Goal: Navigation & Orientation: Find specific page/section

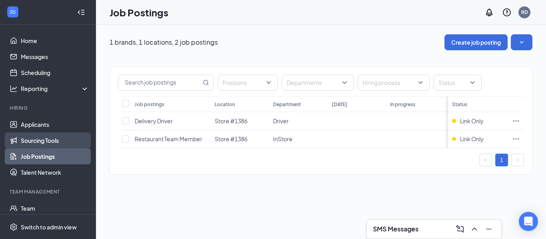
scroll to position [53, 0]
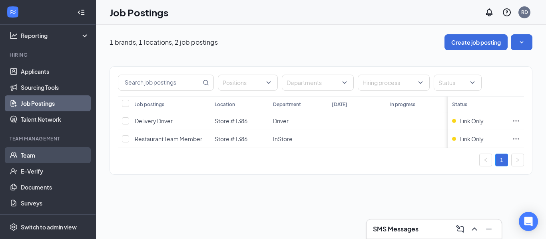
click at [48, 161] on link "Team" at bounding box center [55, 155] width 68 height 16
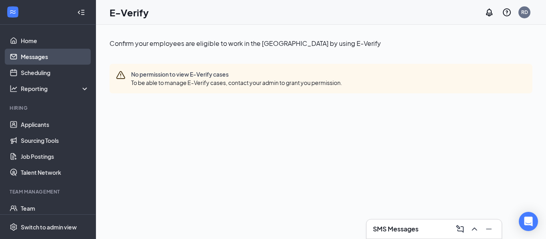
click at [52, 58] on link "Messages" at bounding box center [55, 57] width 68 height 16
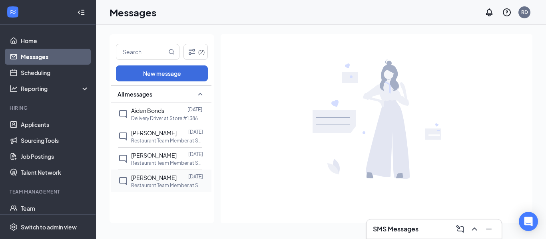
click at [147, 181] on span "[PERSON_NAME]" at bounding box center [154, 177] width 46 height 7
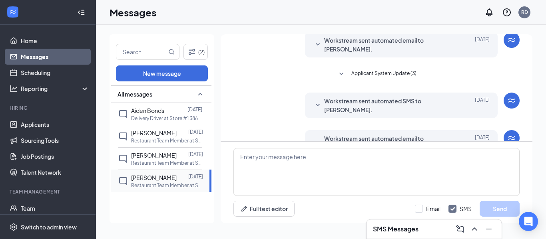
scroll to position [179, 0]
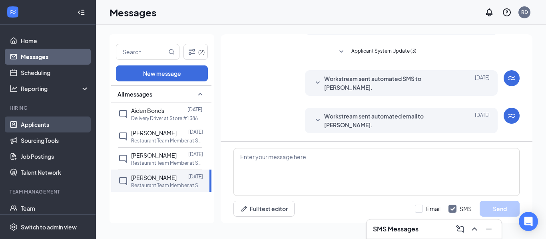
click at [28, 129] on link "Applicants" at bounding box center [55, 125] width 68 height 16
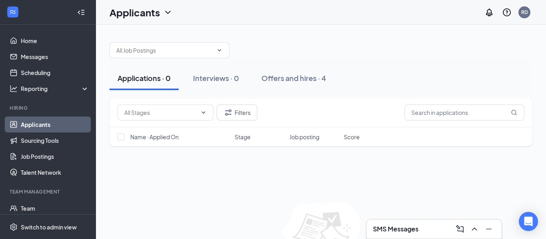
scroll to position [50, 0]
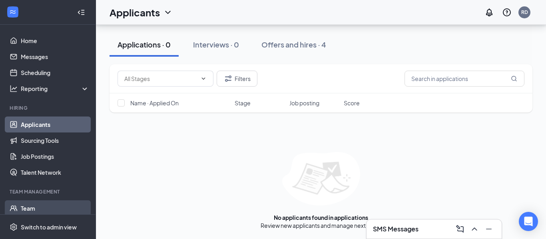
click at [38, 213] on link "Team" at bounding box center [55, 208] width 68 height 16
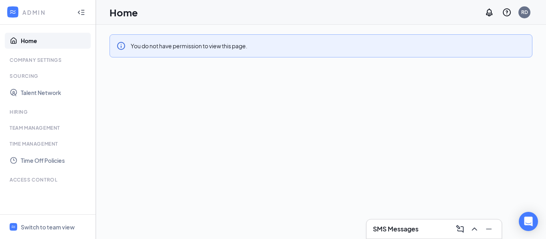
click at [48, 127] on div "Team Management" at bounding box center [49, 128] width 78 height 7
click at [59, 221] on span "Switch to team view" at bounding box center [55, 227] width 68 height 24
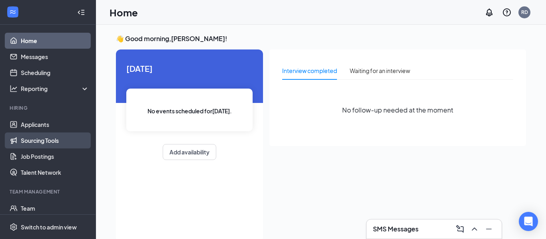
scroll to position [53, 0]
